Goal: Task Accomplishment & Management: Manage account settings

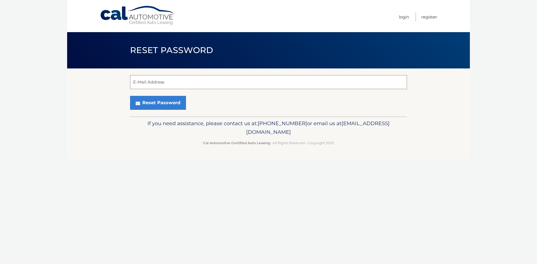
click at [162, 87] on input "E-Mail Address" at bounding box center [268, 82] width 277 height 14
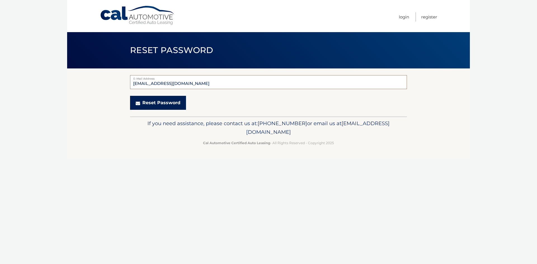
type input "[EMAIL_ADDRESS][DOMAIN_NAME]"
click at [159, 106] on button "Reset Password" at bounding box center [158, 103] width 56 height 14
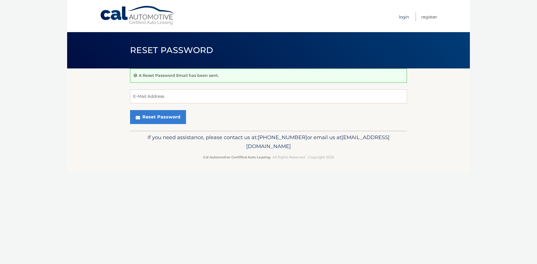
click at [402, 19] on link "Login" at bounding box center [404, 16] width 10 height 9
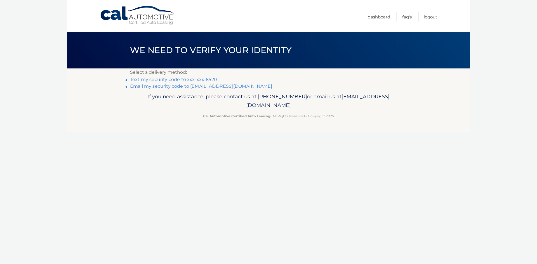
click at [144, 80] on link "Text my security code to xxx-xxx-8520" at bounding box center [173, 79] width 87 height 5
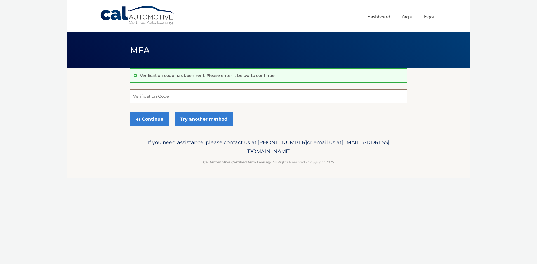
click at [147, 94] on input "Verification Code" at bounding box center [268, 96] width 277 height 14
type input "323793"
click at [158, 120] on button "Continue" at bounding box center [149, 119] width 39 height 14
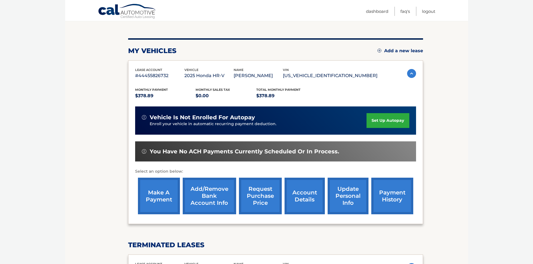
scroll to position [56, 0]
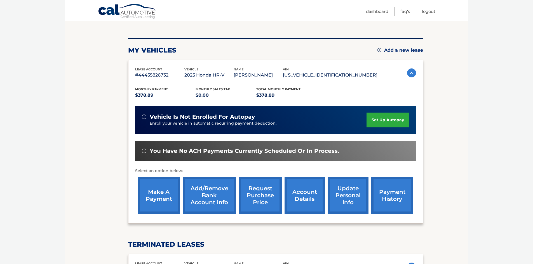
click at [152, 203] on link "make a payment" at bounding box center [159, 195] width 42 height 37
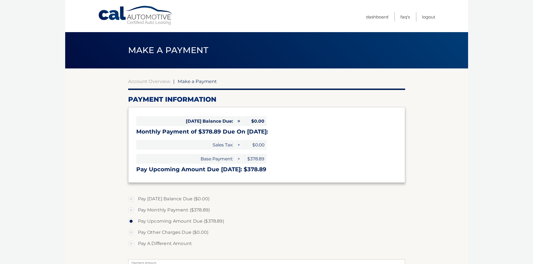
select select "NzAwMjkwNTItOWJiYi00YmZjLWI0Y2MtZjY0ZjQzZmE4ZTQ1"
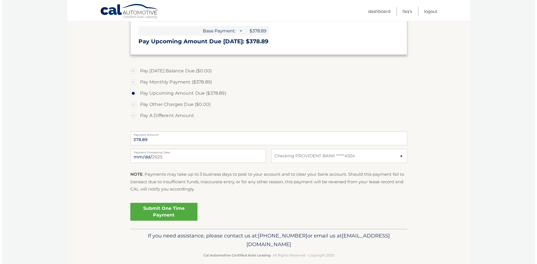
scroll to position [135, 0]
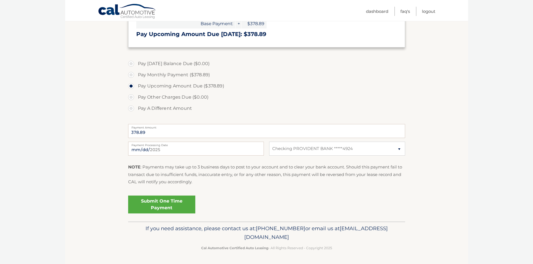
click at [173, 207] on link "Submit One Time Payment" at bounding box center [161, 205] width 67 height 18
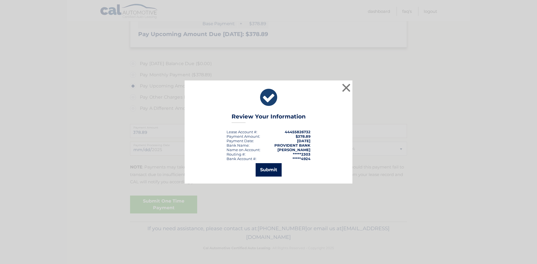
click at [271, 171] on button "Submit" at bounding box center [269, 169] width 26 height 13
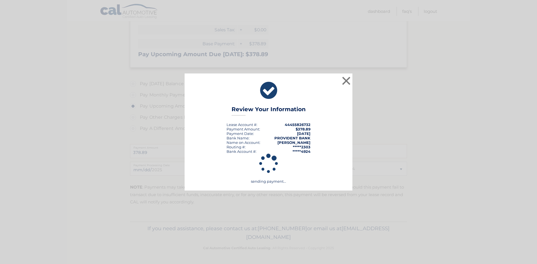
scroll to position [115, 0]
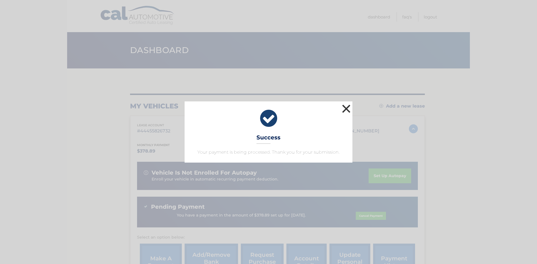
drag, startPoint x: 344, startPoint y: 107, endPoint x: 349, endPoint y: 121, distance: 14.6
click at [344, 107] on button "×" at bounding box center [346, 108] width 11 height 11
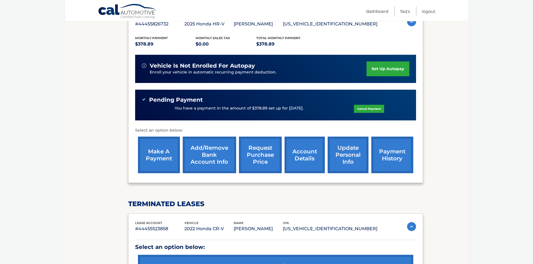
scroll to position [112, 0]
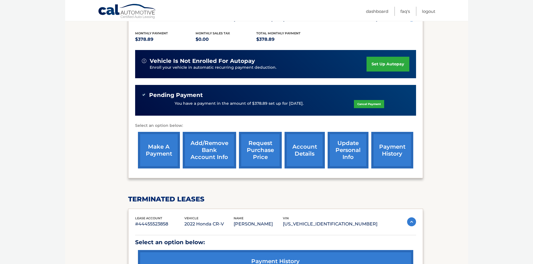
click at [399, 154] on link "payment history" at bounding box center [392, 150] width 42 height 37
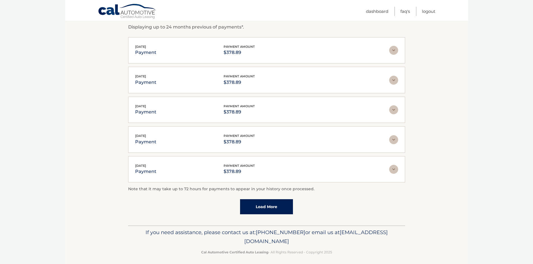
scroll to position [103, 0]
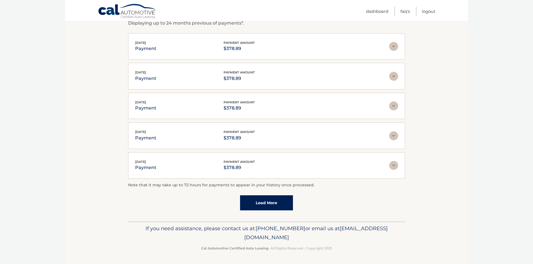
click at [271, 203] on link "Load More" at bounding box center [266, 202] width 53 height 15
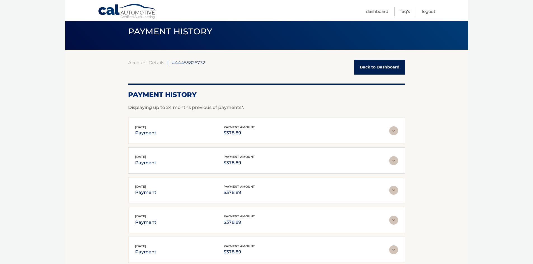
scroll to position [0, 0]
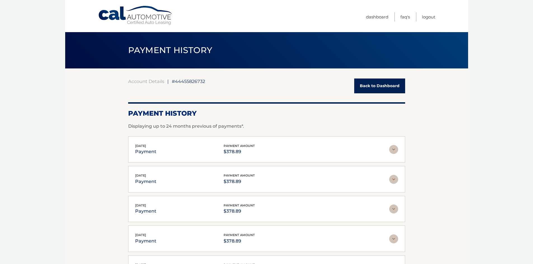
click at [378, 83] on link "Back to Dashboard" at bounding box center [379, 86] width 51 height 15
click at [374, 82] on link "Back to Dashboard" at bounding box center [379, 86] width 51 height 15
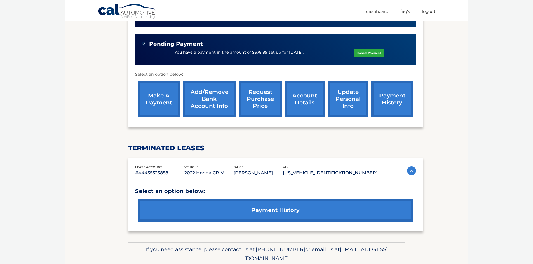
scroll to position [168, 0]
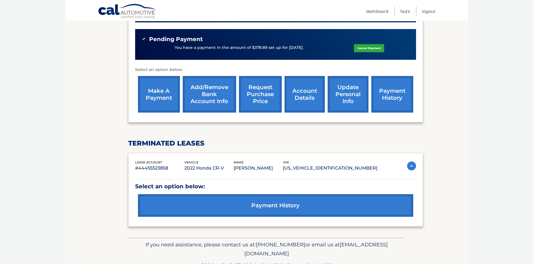
click at [308, 101] on link "account details" at bounding box center [304, 94] width 40 height 37
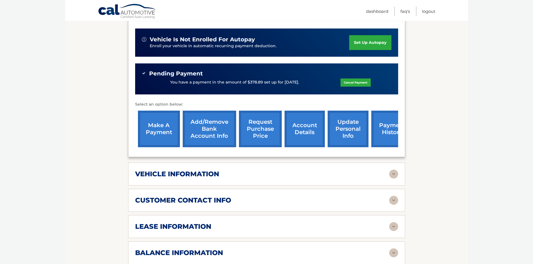
scroll to position [196, 0]
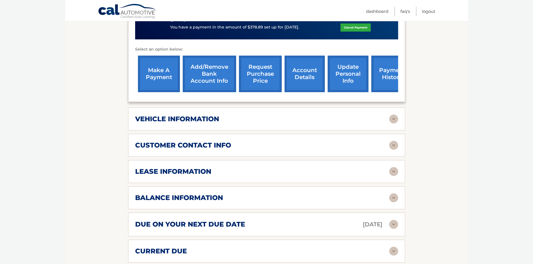
click at [392, 119] on img at bounding box center [393, 119] width 9 height 9
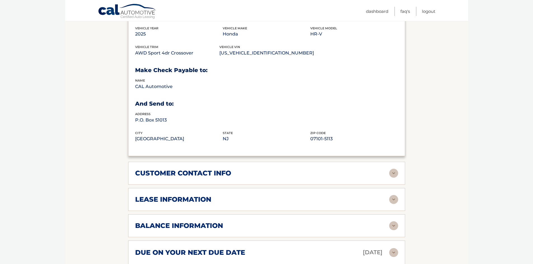
scroll to position [336, 0]
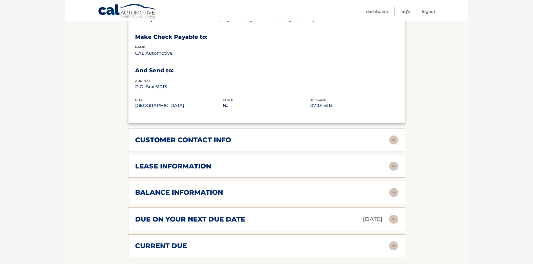
click at [399, 141] on div "customer contact info full name JENNIFER BRODY street address 424 NEW BRUNSWICK…" at bounding box center [266, 140] width 277 height 23
click at [396, 141] on img at bounding box center [393, 140] width 9 height 9
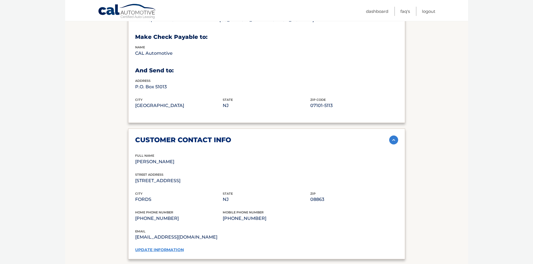
click at [175, 249] on link "update information" at bounding box center [159, 249] width 49 height 5
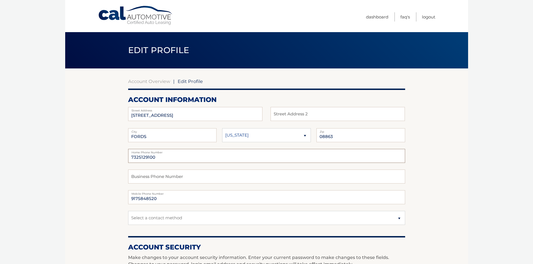
drag, startPoint x: 161, startPoint y: 158, endPoint x: 105, endPoint y: 155, distance: 55.4
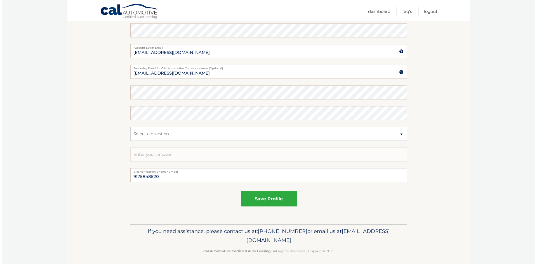
scroll to position [252, 0]
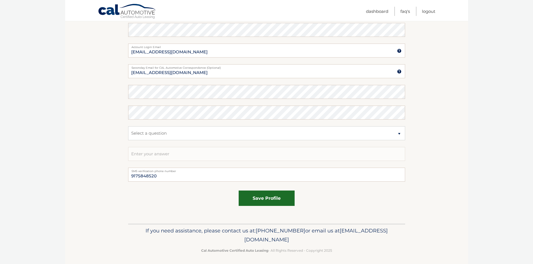
click at [280, 198] on button "save profile" at bounding box center [266, 198] width 56 height 15
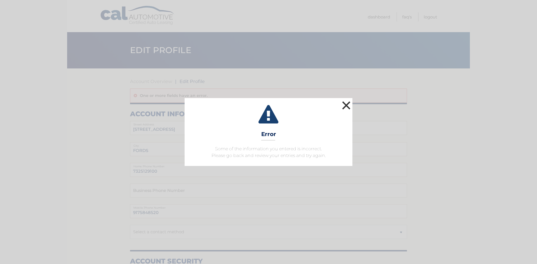
click at [351, 105] on button "×" at bounding box center [346, 105] width 11 height 11
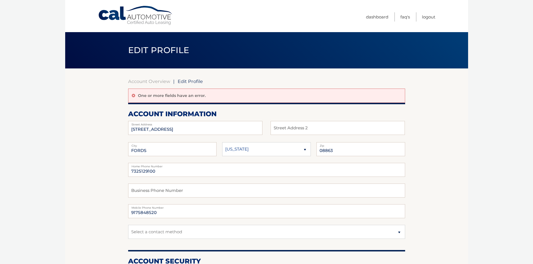
scroll to position [56, 0]
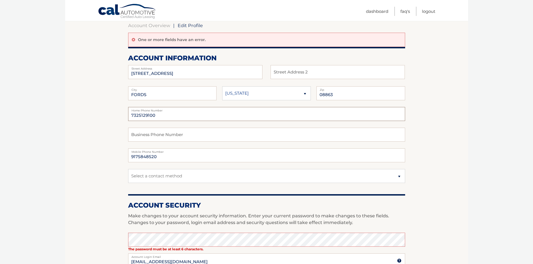
drag, startPoint x: 177, startPoint y: 119, endPoint x: 115, endPoint y: 113, distance: 62.3
click at [115, 113] on section "Account Overview | Edit Profile One or more fields have an error. account infor…" at bounding box center [266, 223] width 403 height 421
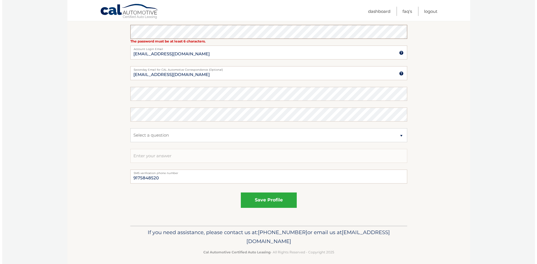
scroll to position [268, 0]
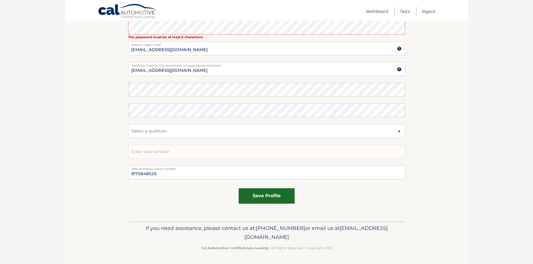
click at [259, 202] on button "save profile" at bounding box center [266, 195] width 56 height 15
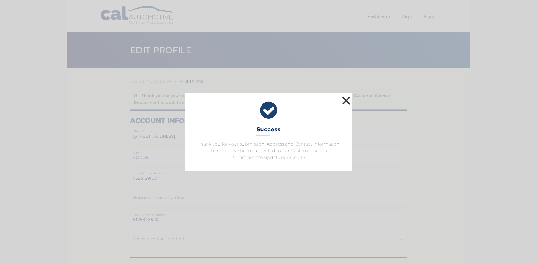
drag, startPoint x: 349, startPoint y: 100, endPoint x: 349, endPoint y: 112, distance: 11.5
click at [350, 100] on button "×" at bounding box center [346, 100] width 11 height 11
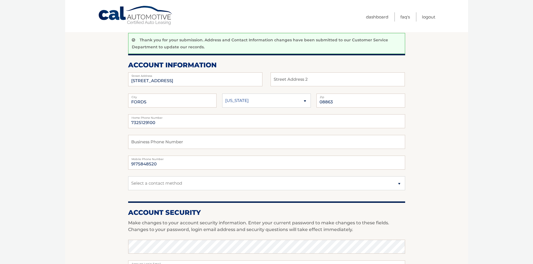
scroll to position [56, 0]
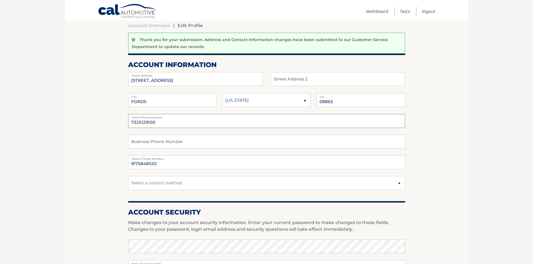
drag, startPoint x: 126, startPoint y: 125, endPoint x: 103, endPoint y: 124, distance: 23.5
click at [103, 124] on section "Account Overview | Edit Profile Thank you for your submission. Address and Cont…" at bounding box center [266, 227] width 403 height 428
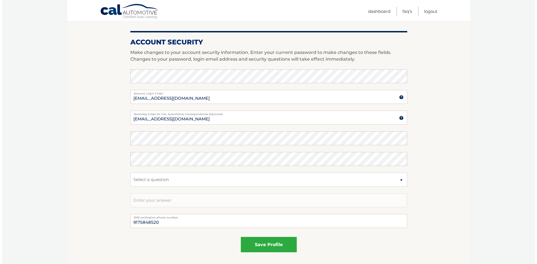
scroll to position [275, 0]
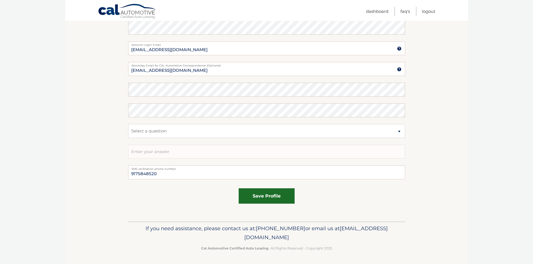
click at [261, 195] on button "save profile" at bounding box center [266, 195] width 56 height 15
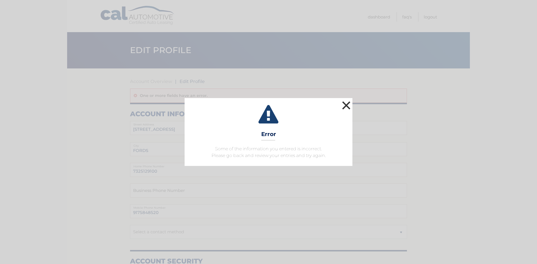
click at [346, 105] on button "×" at bounding box center [346, 105] width 11 height 11
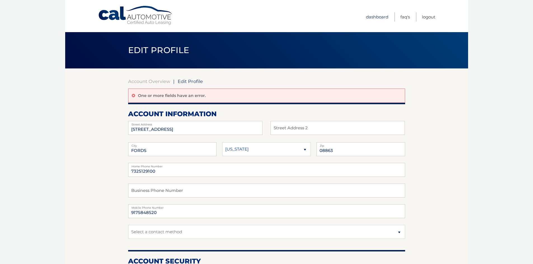
click at [386, 18] on link "Dashboard" at bounding box center [377, 16] width 22 height 9
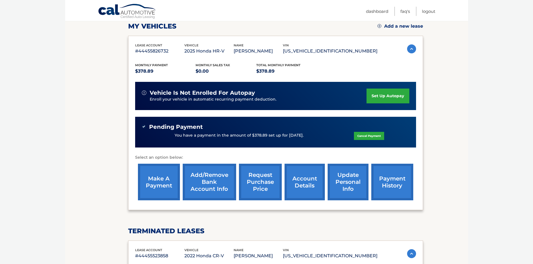
scroll to position [72, 0]
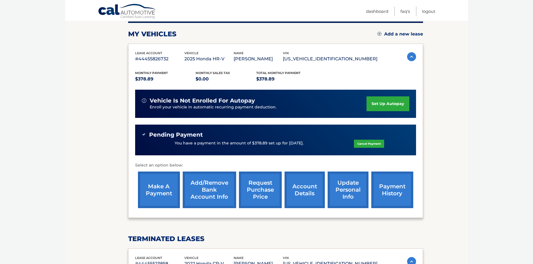
click at [306, 193] on link "account details" at bounding box center [304, 190] width 40 height 37
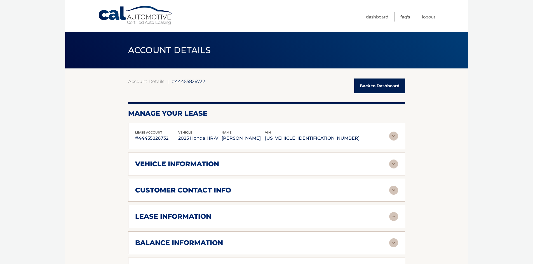
click at [303, 186] on div "lease account #44455826732 vehicle 2025 Honda HR-V name [PERSON_NAME] vin [US_V…" at bounding box center [266, 215] width 277 height 185
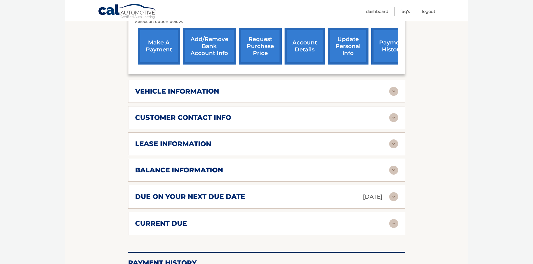
scroll to position [224, 0]
click at [391, 144] on img at bounding box center [393, 143] width 9 height 9
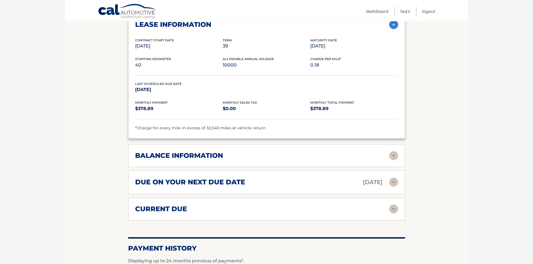
scroll to position [363, 0]
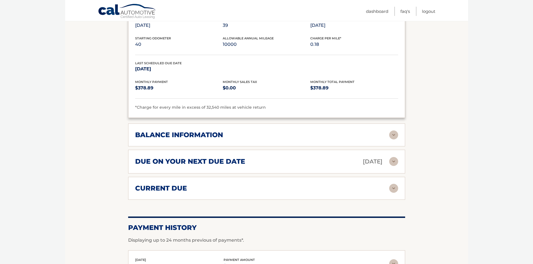
click at [396, 136] on img at bounding box center [393, 135] width 9 height 9
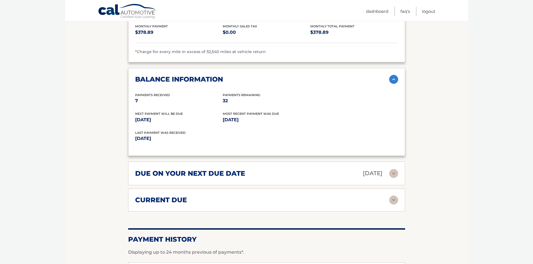
scroll to position [419, 0]
click at [393, 200] on img at bounding box center [393, 199] width 9 height 9
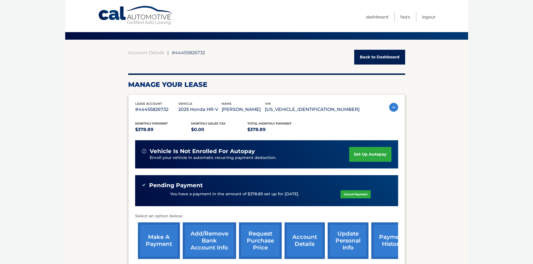
scroll to position [0, 0]
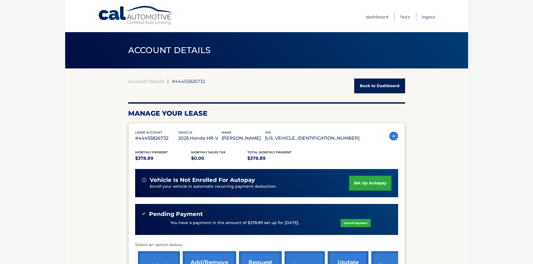
click at [426, 17] on link "Logout" at bounding box center [428, 16] width 13 height 9
